Goal: Task Accomplishment & Management: Complete application form

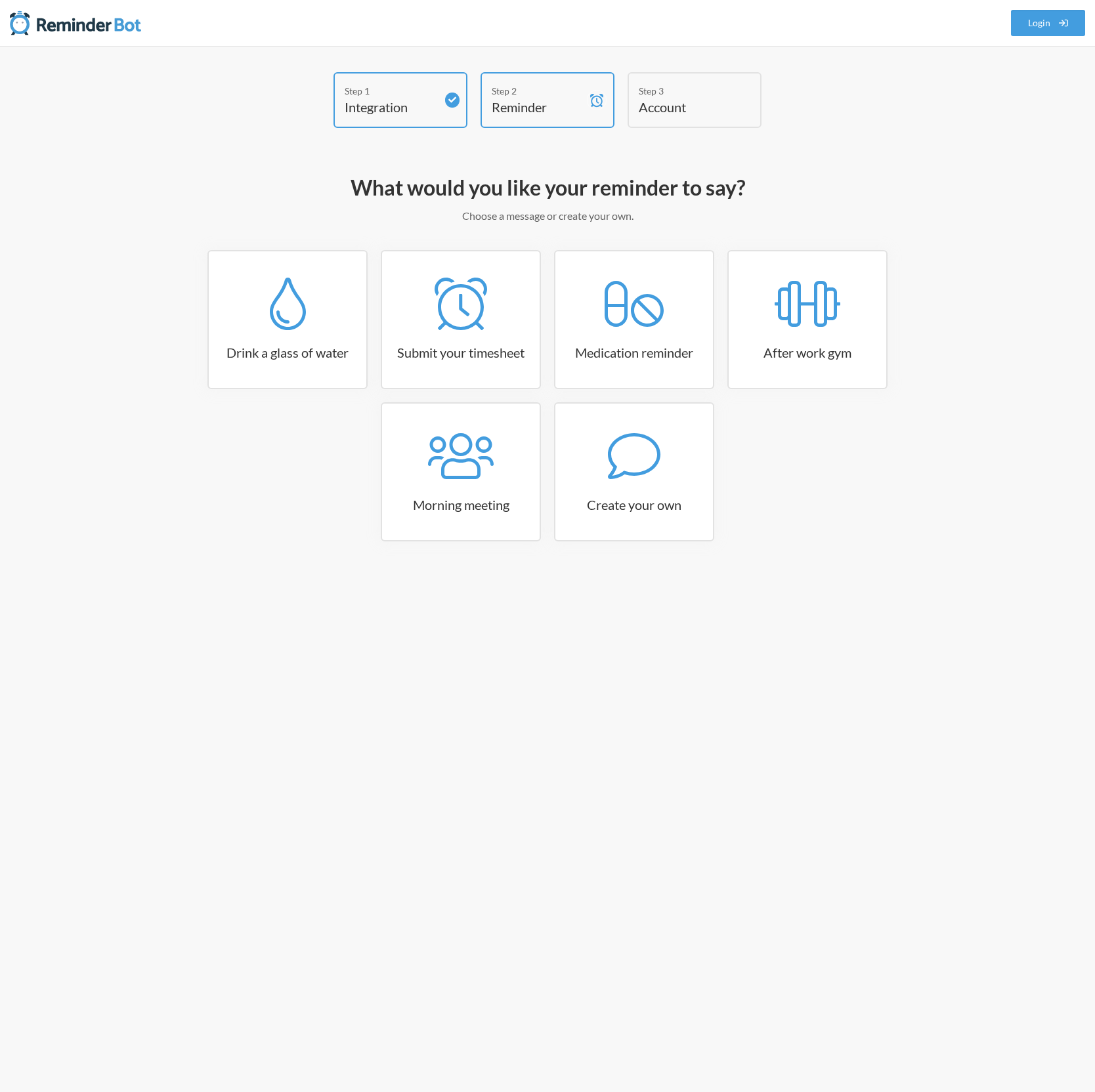
click at [682, 102] on h4 "Account" at bounding box center [684, 106] width 92 height 18
click at [480, 327] on icon at bounding box center [460, 304] width 53 height 53
select select "15:30:00"
select select "true"
select select "16:30:00"
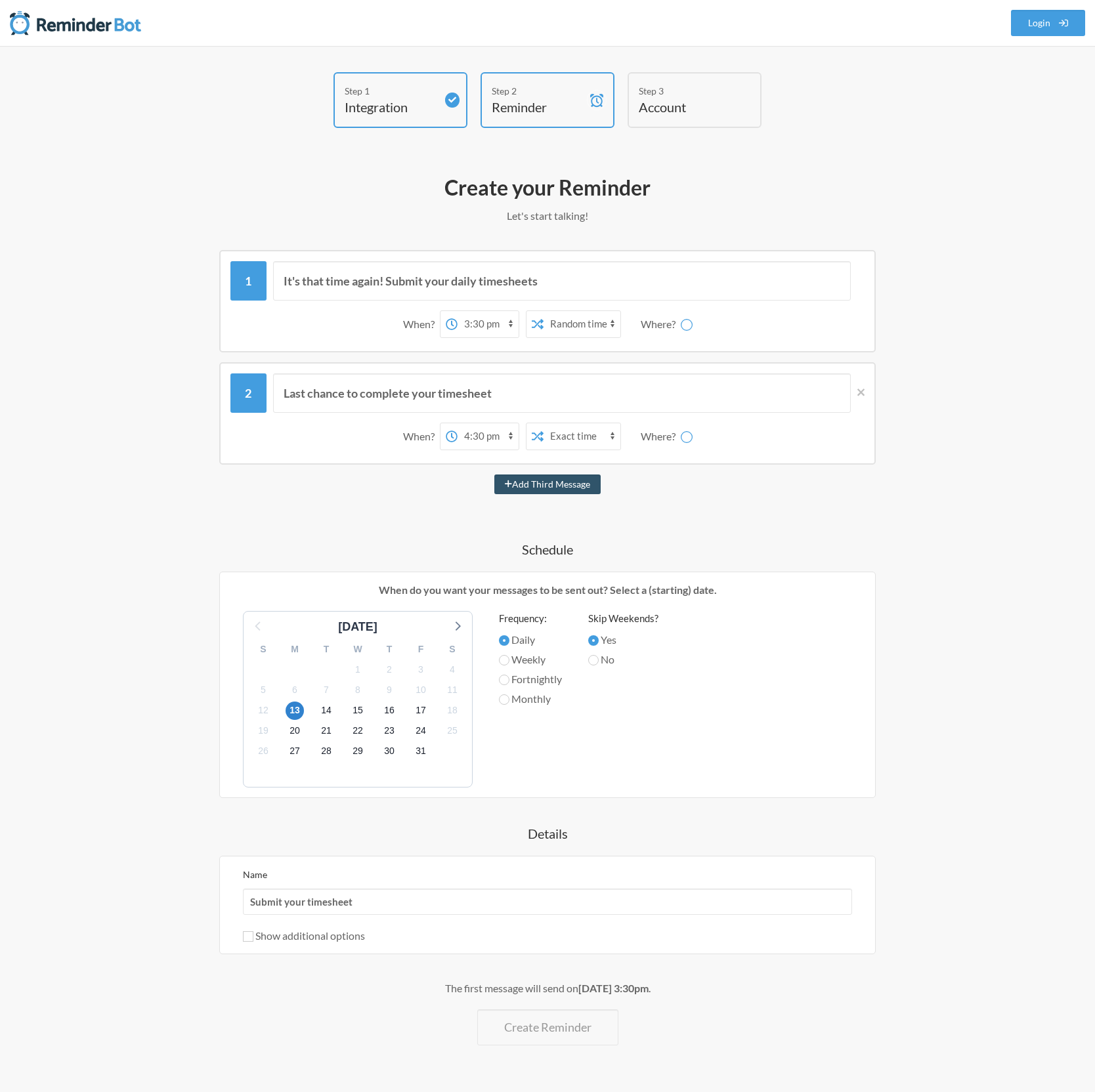
click at [606, 322] on select "Exact time Random time" at bounding box center [581, 324] width 77 height 26
select select "false"
click at [543, 311] on select "Exact time Random time" at bounding box center [581, 324] width 77 height 26
click at [392, 280] on input "It's that time again! Submit your daily timesheets" at bounding box center [562, 281] width 578 height 40
click at [861, 396] on icon at bounding box center [861, 392] width 7 height 12
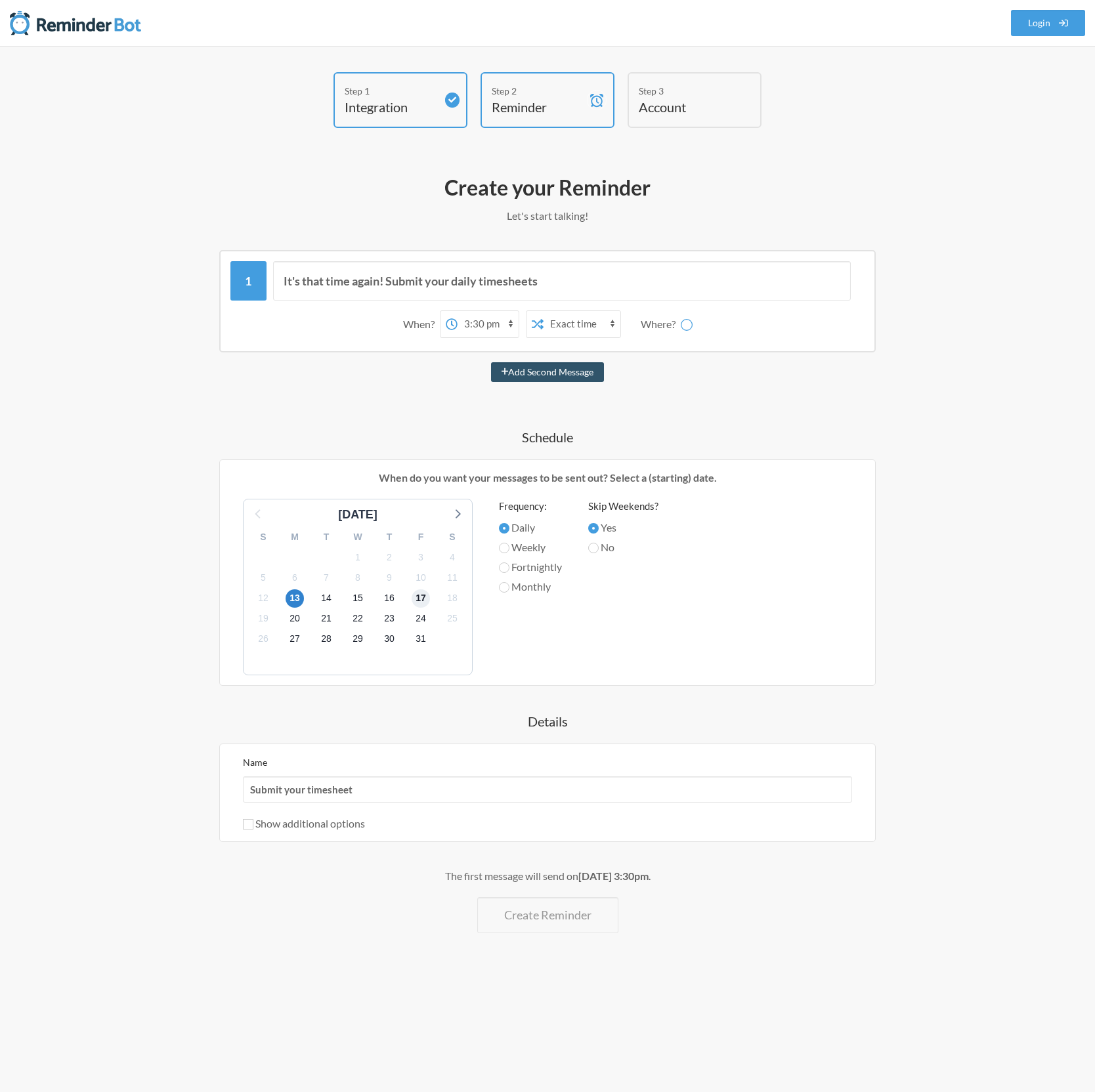
click at [418, 593] on span "17" at bounding box center [421, 598] width 18 height 18
click at [509, 545] on label "Weekly" at bounding box center [530, 547] width 63 height 16
click at [509, 545] on input "Weekly" at bounding box center [503, 548] width 11 height 11
radio input "true"
click at [418, 598] on span "17" at bounding box center [421, 598] width 18 height 18
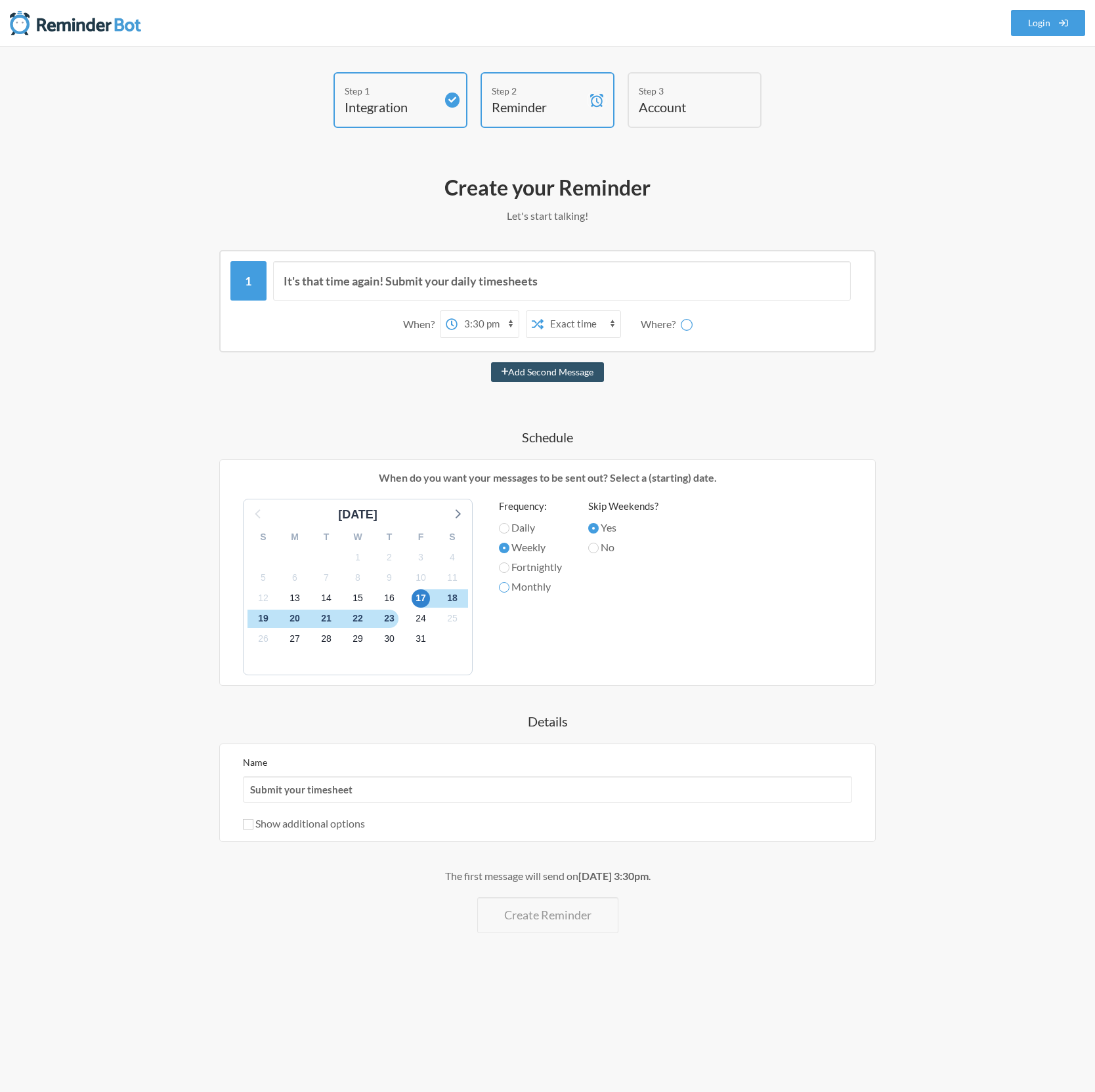
click at [505, 587] on input "Monthly" at bounding box center [503, 587] width 11 height 11
radio input "true"
click at [508, 551] on label "Weekly" at bounding box center [530, 547] width 63 height 16
click at [508, 551] on input "Weekly" at bounding box center [503, 548] width 11 height 11
radio input "true"
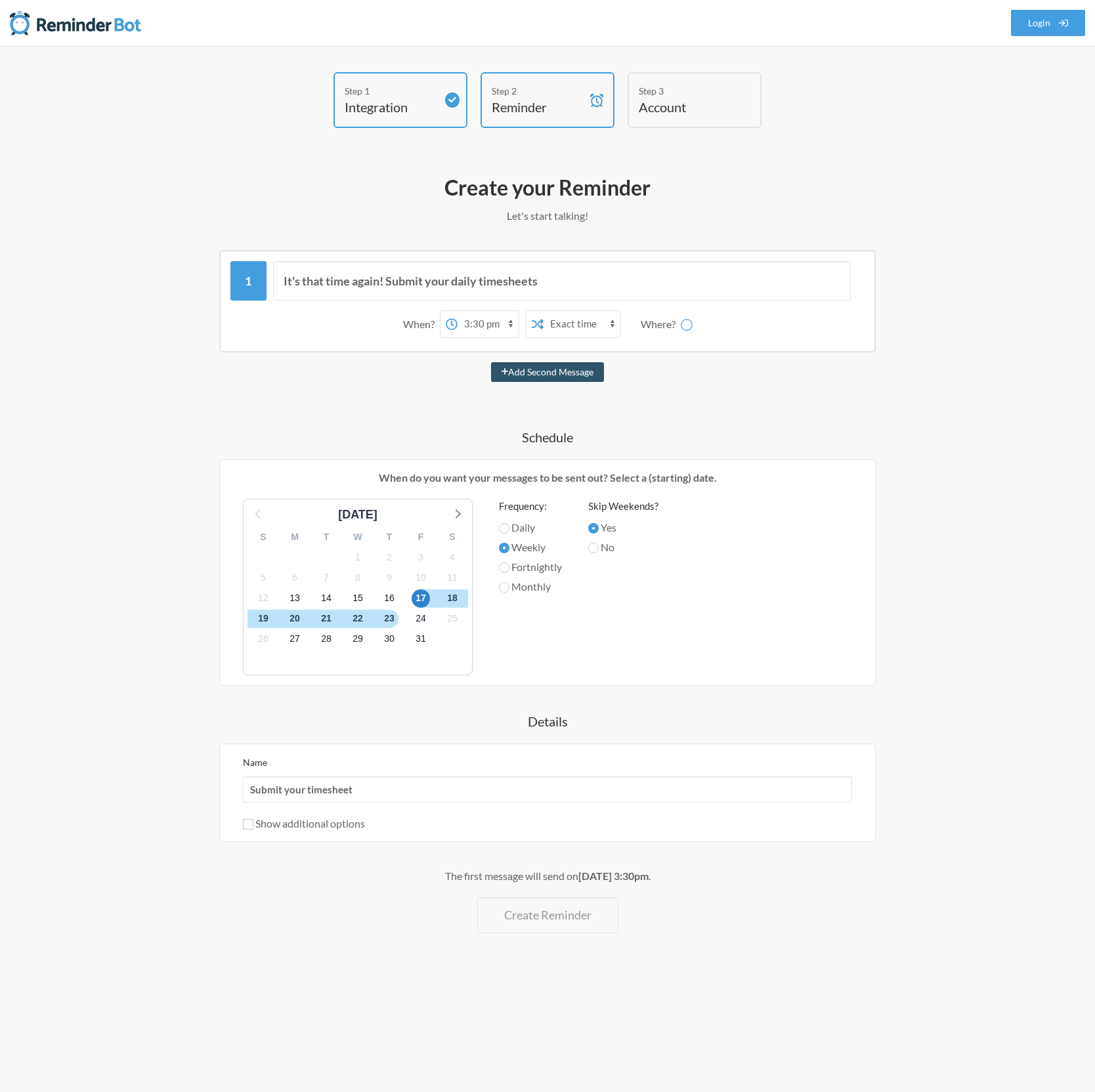
click at [730, 612] on div "[DATE] S M T W T F S 28 29 30 1 2 3 4 5 6 7 8 9 10 11 12 13 14 15 16 17 18 19 2…" at bounding box center [547, 587] width 635 height 177
click at [374, 788] on input "Submit your timesheet" at bounding box center [547, 790] width 609 height 26
click at [248, 821] on input "Show additional options" at bounding box center [248, 824] width 11 height 11
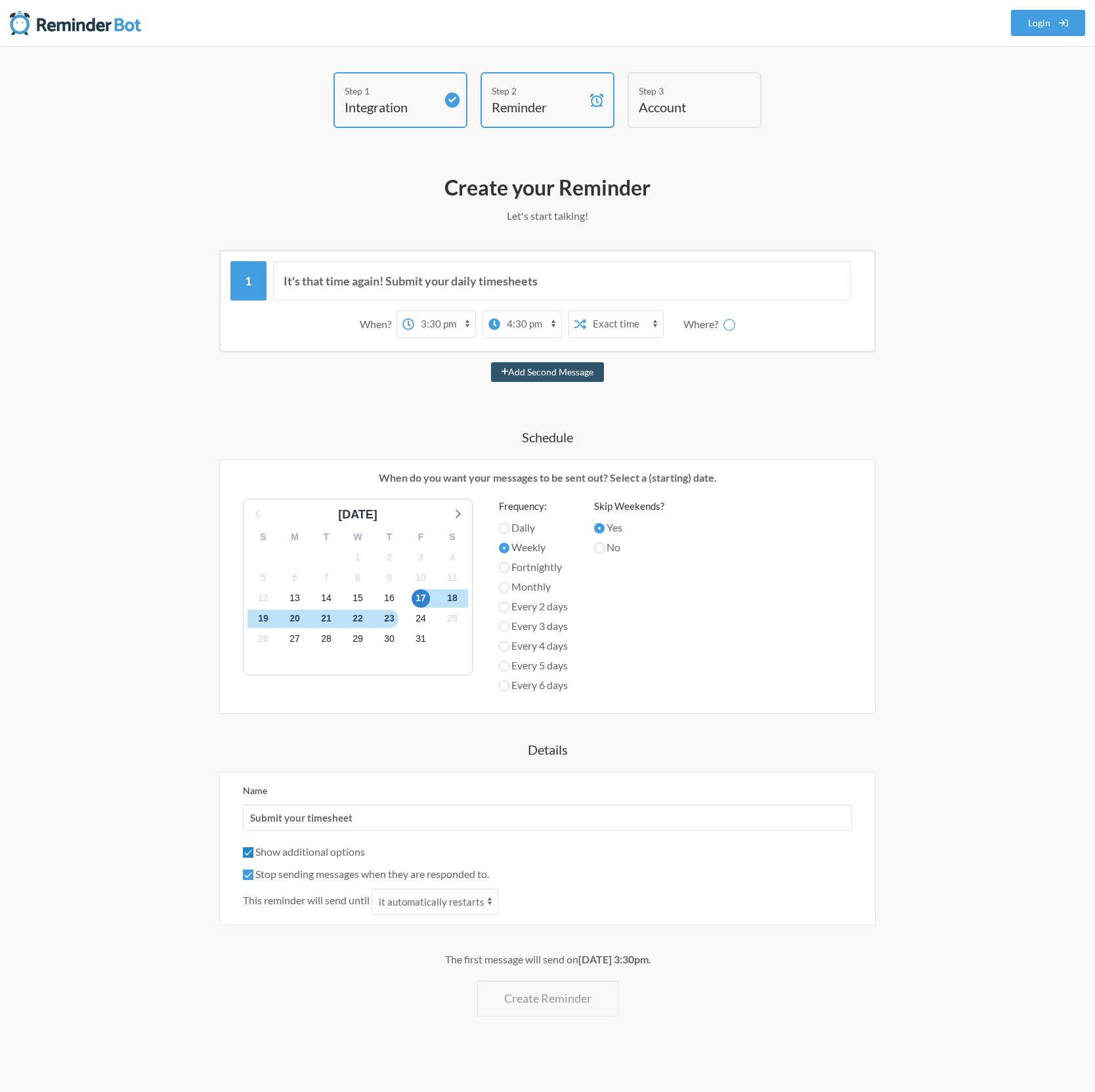
scroll to position [3, 0]
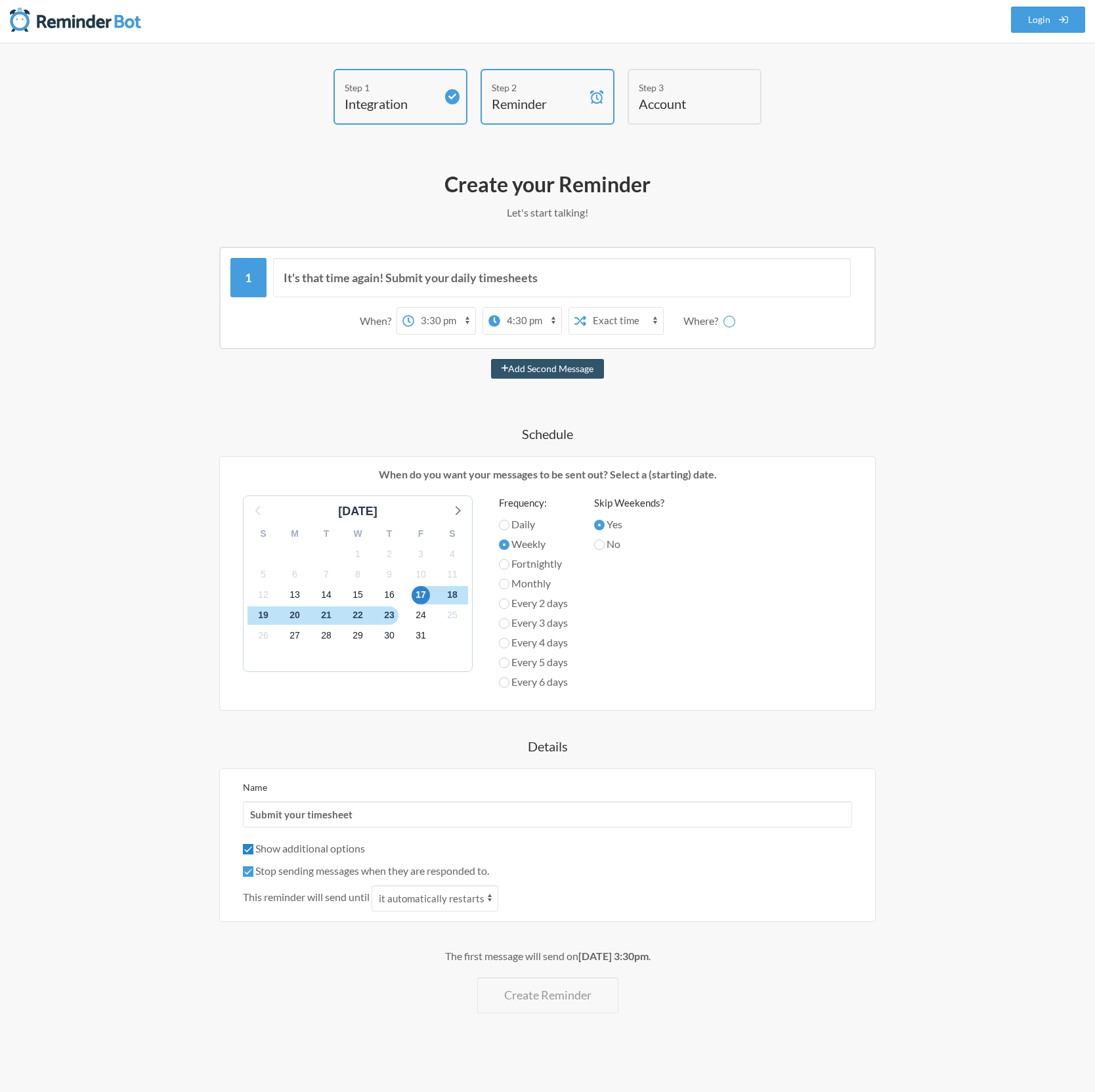
click at [249, 853] on input "Show additional options" at bounding box center [248, 849] width 11 height 11
checkbox input "false"
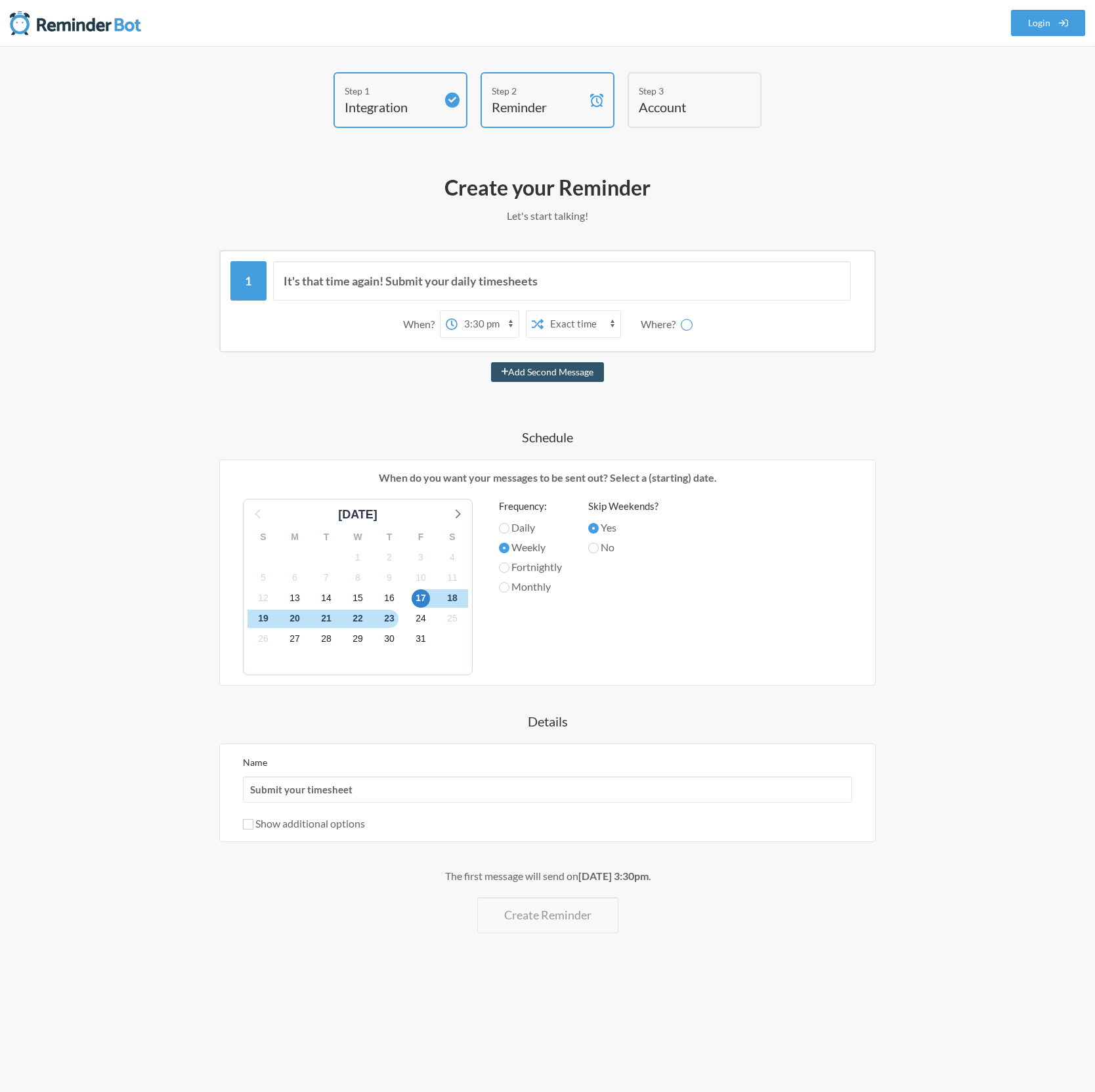
click at [663, 320] on div "Where?" at bounding box center [660, 324] width 40 height 27
click at [679, 328] on div "Where?" at bounding box center [660, 324] width 40 height 27
click at [663, 121] on div "Step 3 Account" at bounding box center [694, 100] width 134 height 56
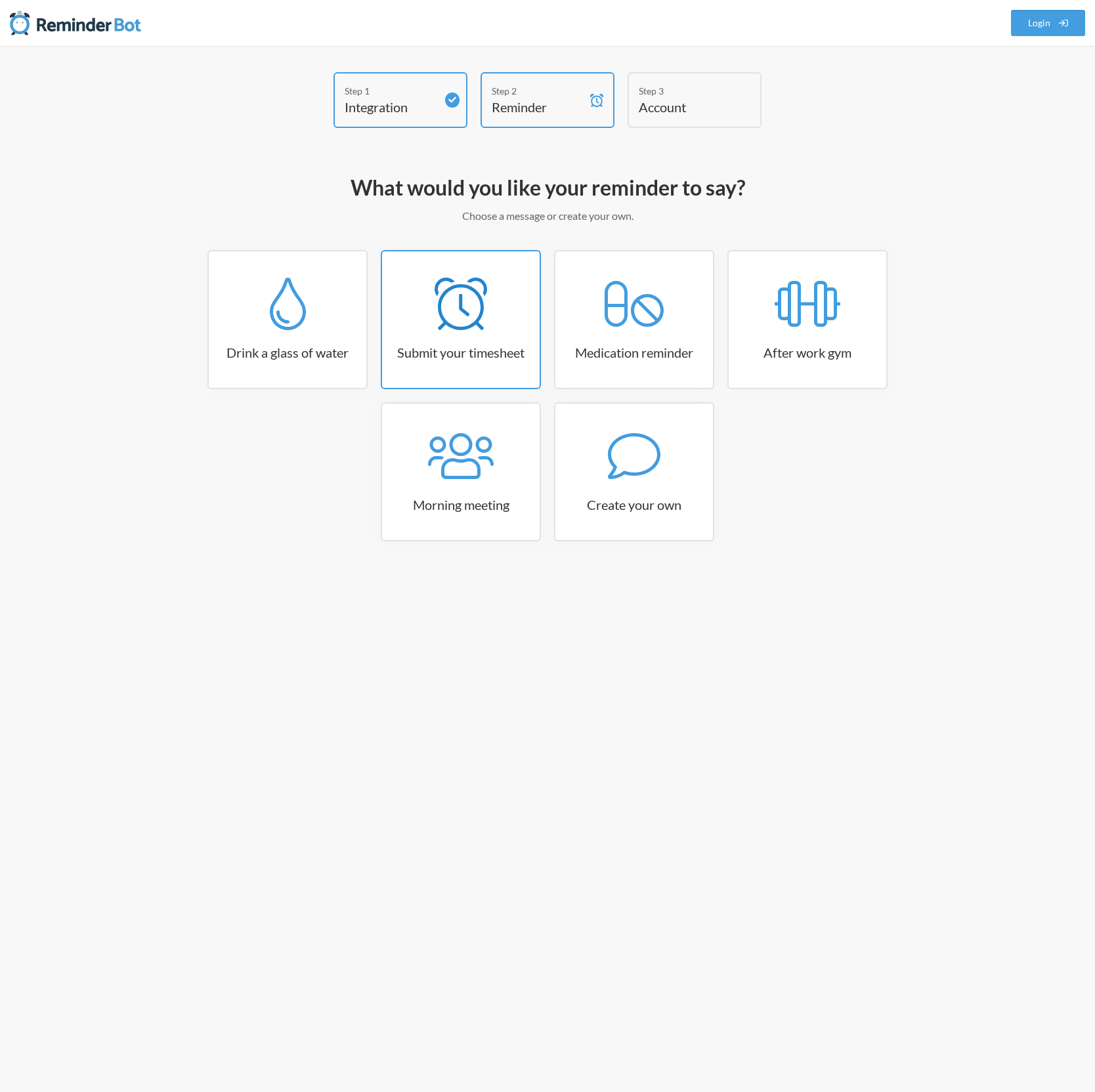
click at [470, 353] on h3 "Submit your timesheet" at bounding box center [460, 352] width 158 height 18
select select "15:30:00"
select select "true"
select select "16:30:00"
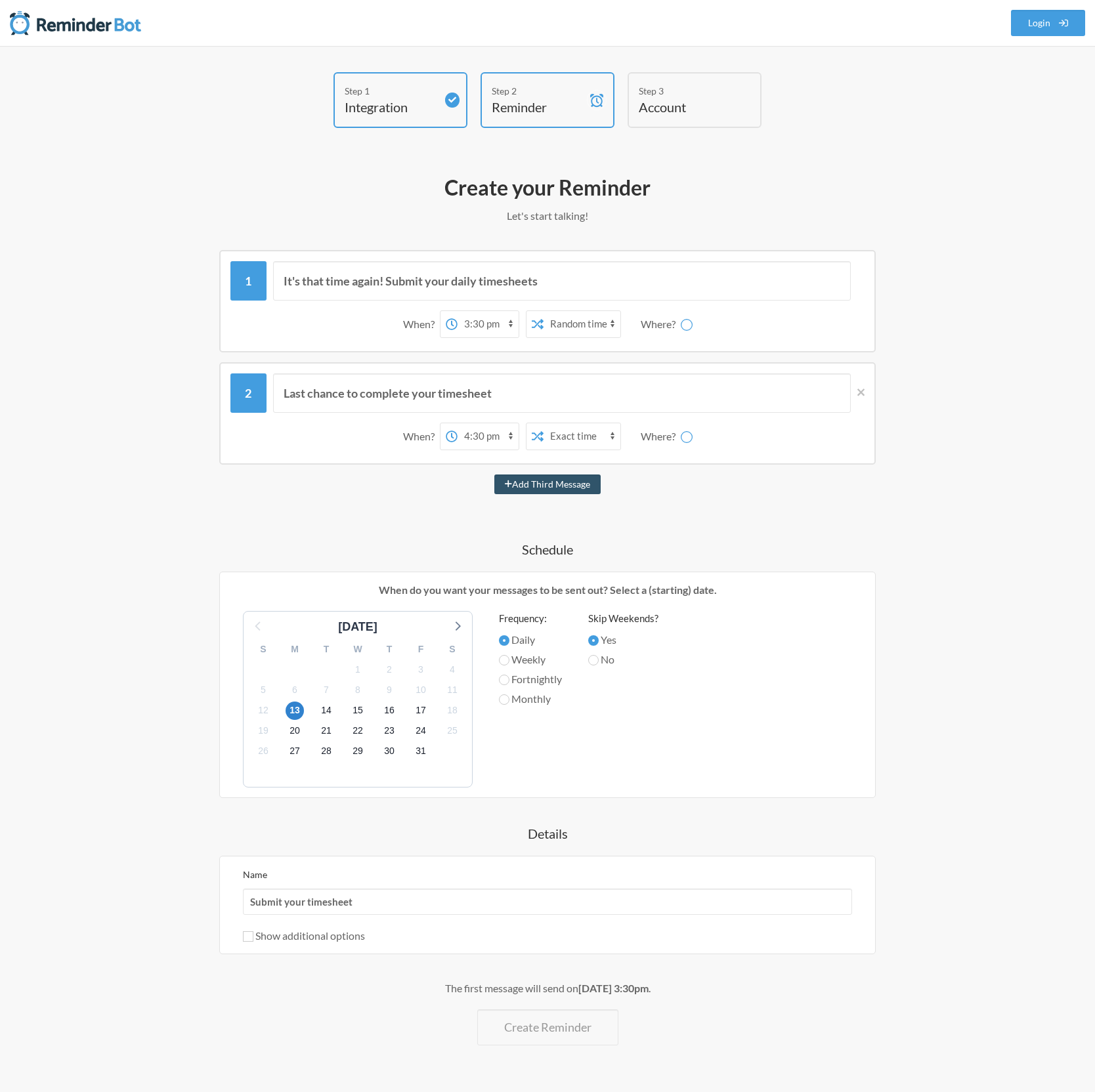
click at [597, 322] on select "Exact time Random time" at bounding box center [581, 324] width 77 height 26
select select "false"
click at [543, 311] on select "Exact time Random time" at bounding box center [581, 324] width 77 height 26
click at [864, 392] on div "Last chance to complete your timesheet When? 12:00 am 12:15 am 12:30 am 12:45 a…" at bounding box center [547, 414] width 656 height 102
click at [861, 393] on icon at bounding box center [861, 392] width 7 height 7
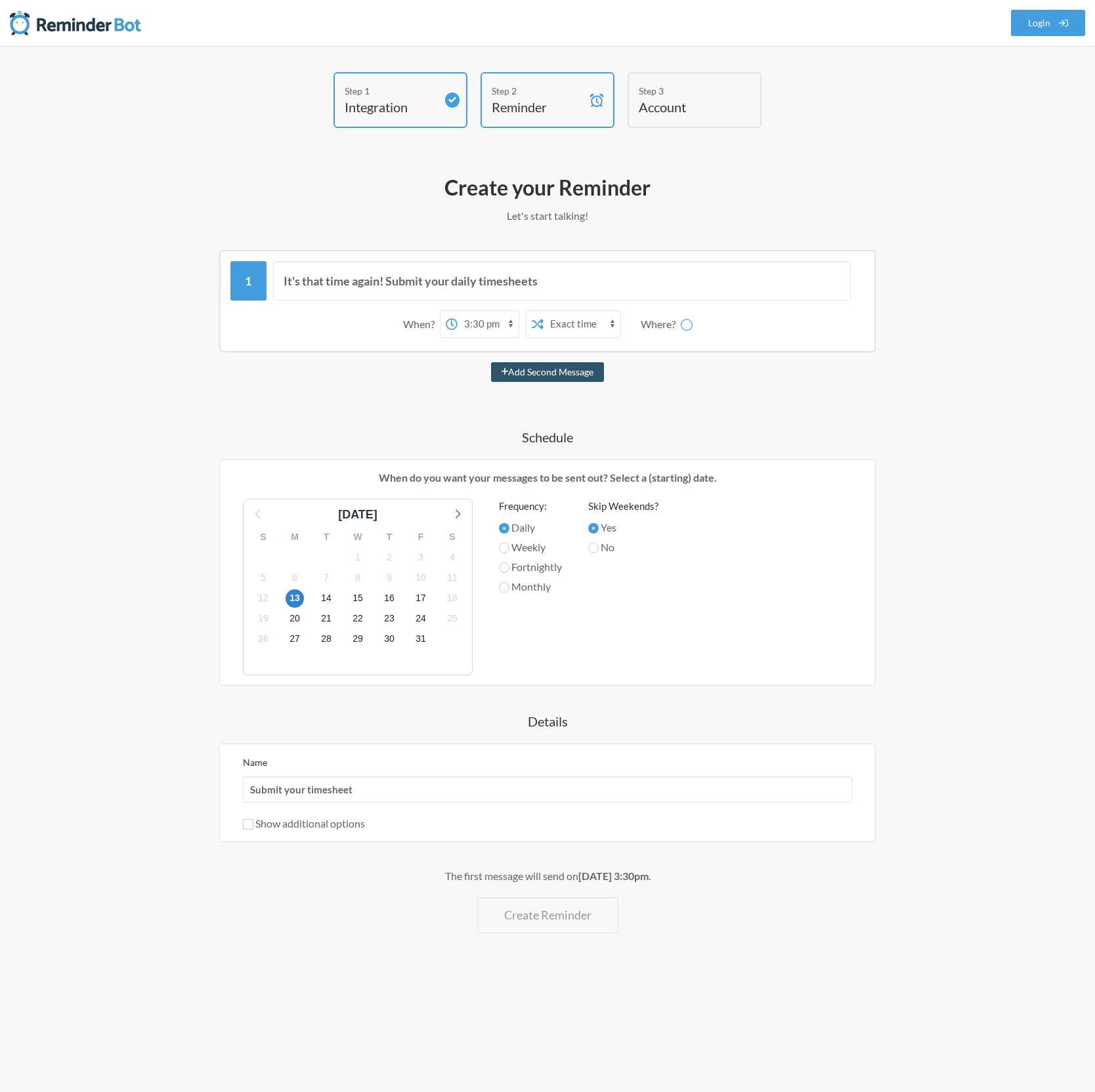
click at [684, 322] on icon at bounding box center [686, 324] width 14 height 14
click at [684, 322] on icon at bounding box center [687, 325] width 13 height 13
click at [505, 550] on input "Weekly" at bounding box center [503, 548] width 11 height 11
radio input "true"
click at [424, 598] on span "17" at bounding box center [421, 598] width 18 height 18
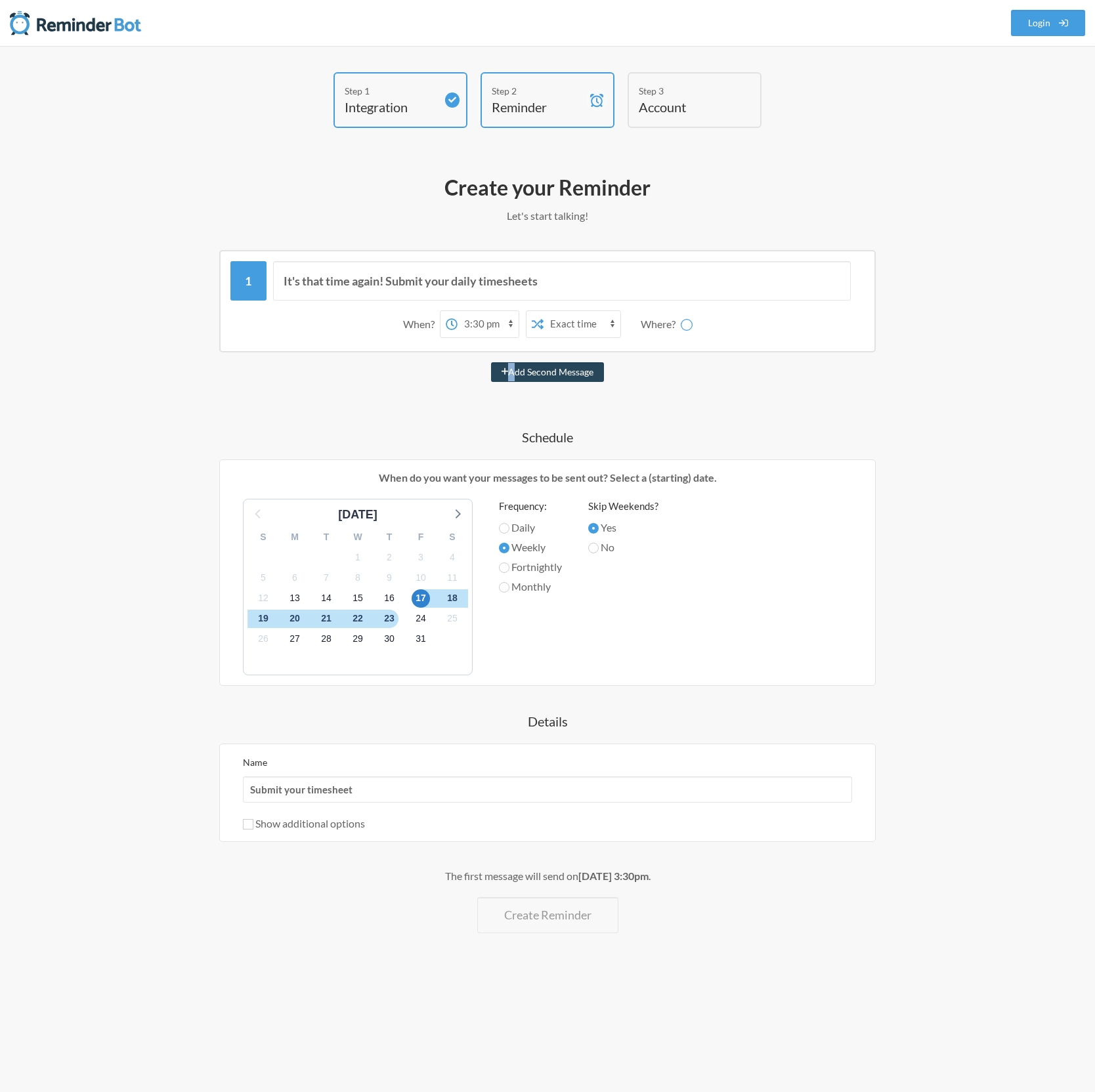
click at [539, 376] on button "Add Second Message" at bounding box center [548, 372] width 114 height 20
select select "16:30:00"
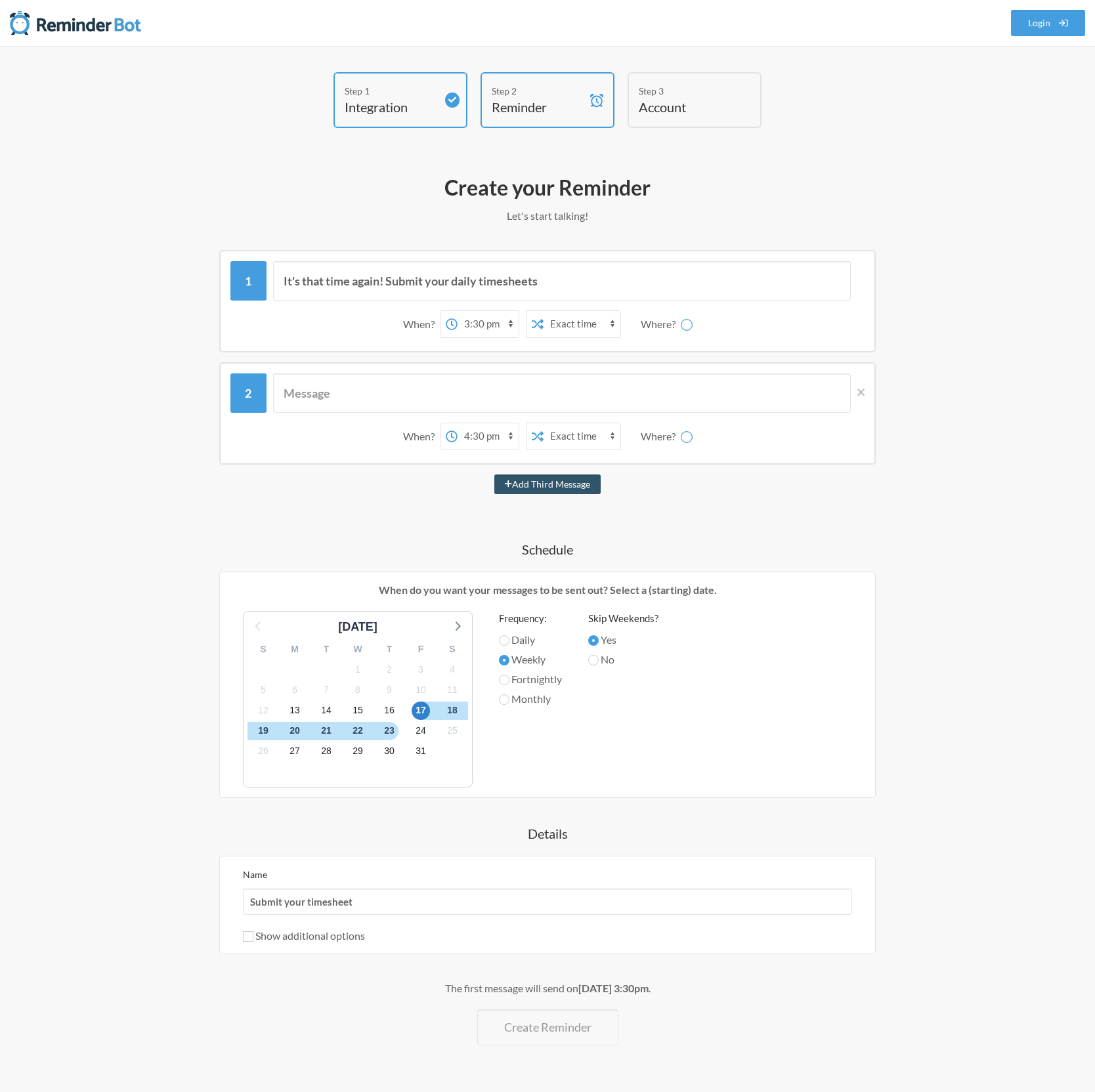
click at [865, 392] on div "When? 12:00 am 12:15 am 12:30 am 12:45 am 1:00 am 1:15 am 1:30 am 1:45 am 2:00 …" at bounding box center [547, 414] width 656 height 102
drag, startPoint x: 861, startPoint y: 393, endPoint x: 852, endPoint y: 393, distance: 9.0
click at [861, 393] on icon at bounding box center [861, 392] width 7 height 7
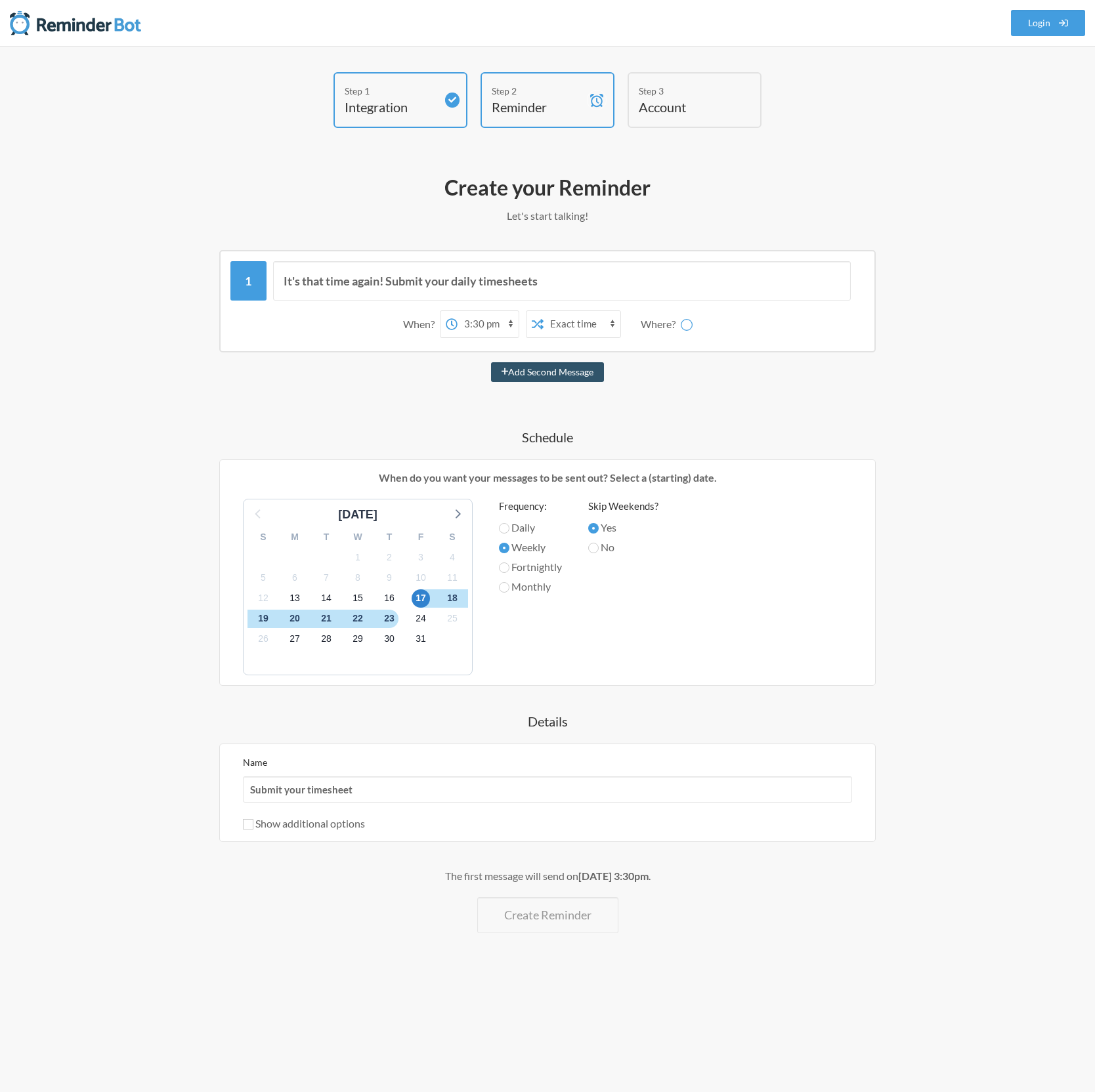
drag, startPoint x: 666, startPoint y: 329, endPoint x: 679, endPoint y: 329, distance: 13.0
click at [668, 329] on div "Where?" at bounding box center [660, 324] width 40 height 27
click at [682, 327] on circle at bounding box center [687, 325] width 13 height 13
click at [609, 325] on select "Exact time Random time" at bounding box center [581, 324] width 77 height 26
click at [543, 311] on select "Exact time Random time" at bounding box center [581, 324] width 77 height 26
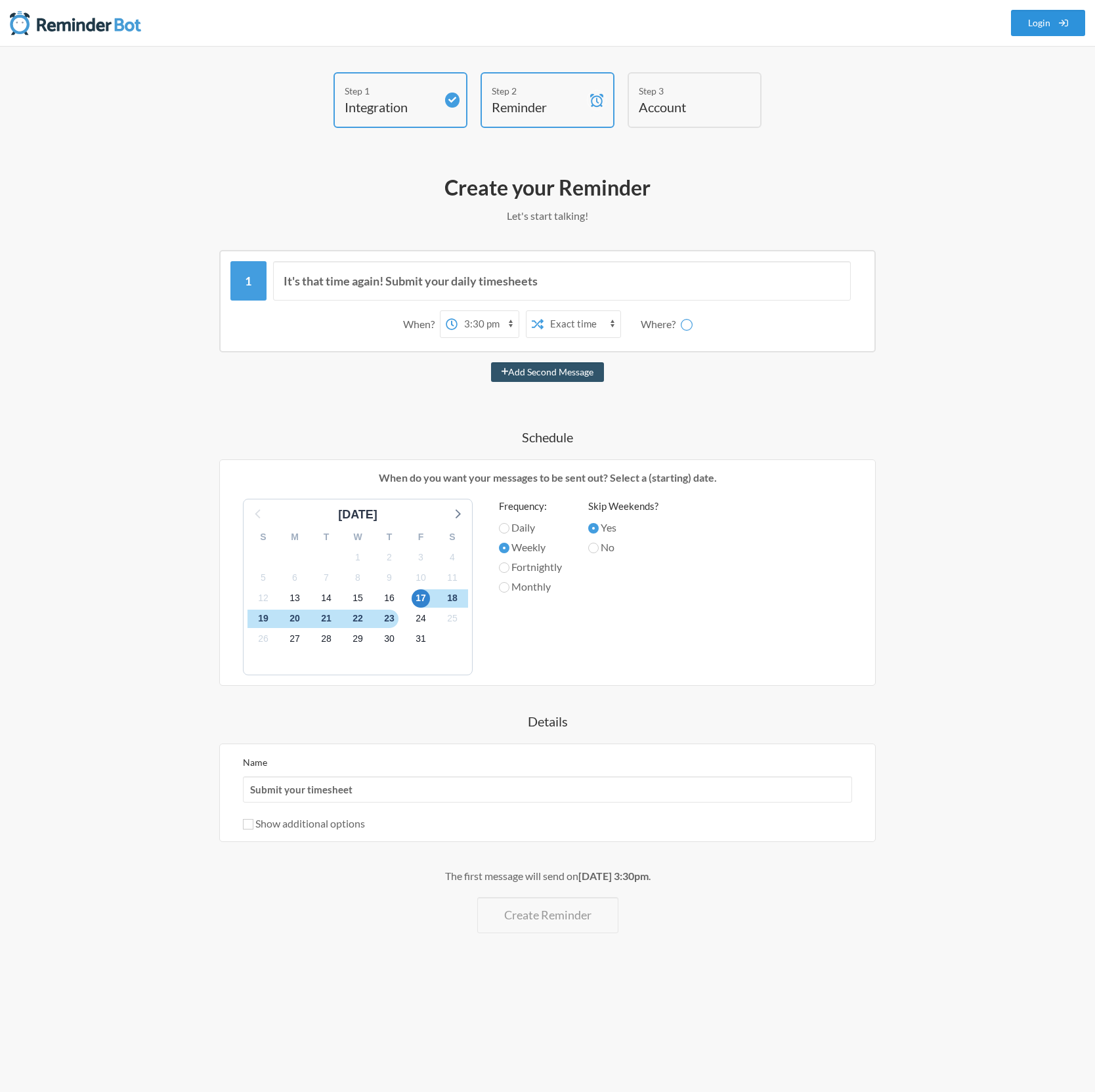
click at [1055, 30] on link "Login" at bounding box center [1048, 23] width 75 height 26
